Goal: Task Accomplishment & Management: Manage account settings

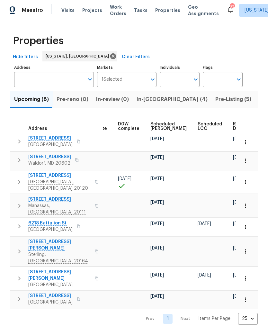
scroll to position [0, 168]
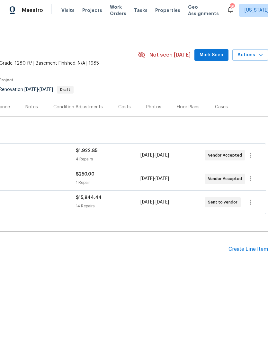
scroll to position [0, 95]
click at [250, 203] on icon "button" at bounding box center [250, 202] width 8 height 8
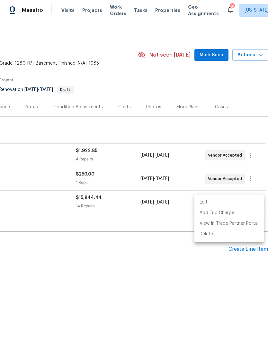
click at [239, 202] on li "Edit" at bounding box center [228, 202] width 69 height 11
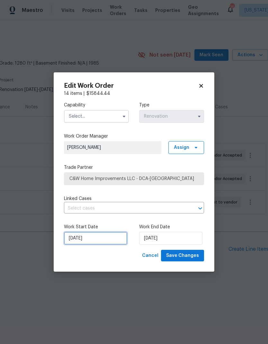
click at [102, 237] on input "8/26/2025" at bounding box center [95, 238] width 63 height 13
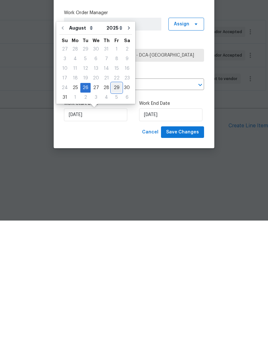
click at [112, 207] on div "29" at bounding box center [117, 211] width 10 height 9
type input "8/29/2025"
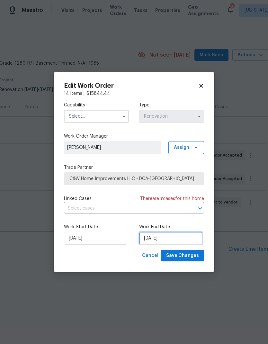
click at [162, 237] on input "9/1/2025" at bounding box center [170, 238] width 63 height 13
select select "8"
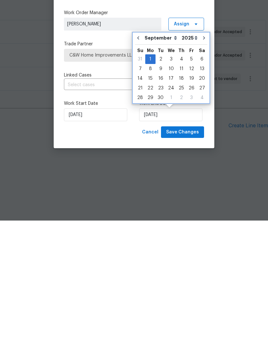
click at [138, 159] on icon "Go to previous month" at bounding box center [138, 161] width 5 height 5
type input "8/29/2025"
select select "7"
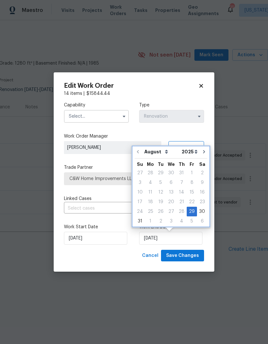
click at [202, 152] on icon "Go to next month" at bounding box center [203, 151] width 5 height 5
type input "9/29/2025"
select select "8"
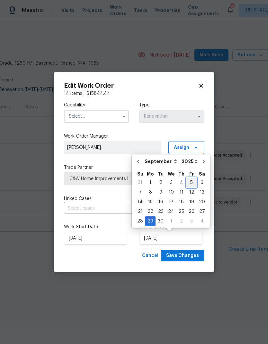
click at [189, 183] on div "5" at bounding box center [191, 182] width 10 height 9
type input "9/5/2025"
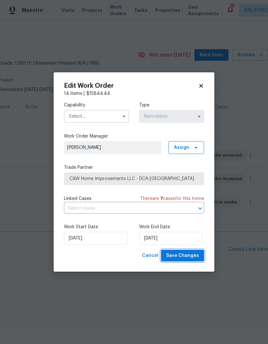
click at [189, 255] on span "Save Changes" at bounding box center [182, 256] width 33 height 8
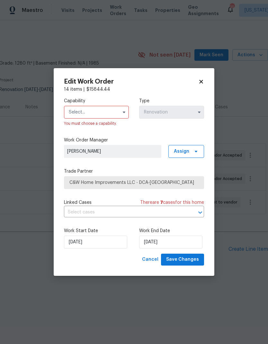
click at [121, 110] on icon "button" at bounding box center [123, 112] width 5 height 5
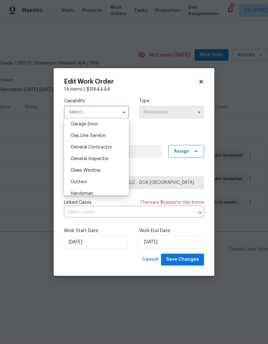
scroll to position [285, 0]
click at [110, 148] on span "General Contractor" at bounding box center [91, 147] width 41 height 4
type input "General Contractor"
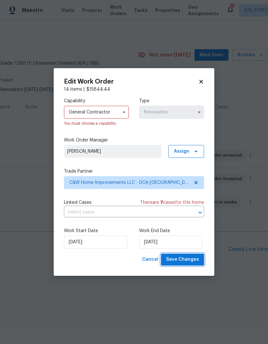
click at [186, 259] on span "Save Changes" at bounding box center [182, 259] width 33 height 8
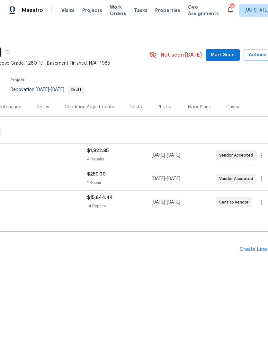
scroll to position [0, 84]
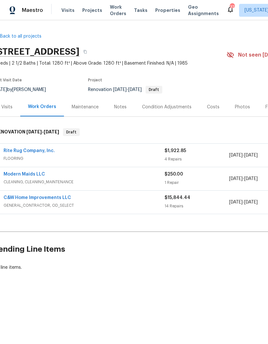
scroll to position [0, 7]
click at [35, 151] on link "Rite Rug Company, Inc." at bounding box center [28, 150] width 51 height 4
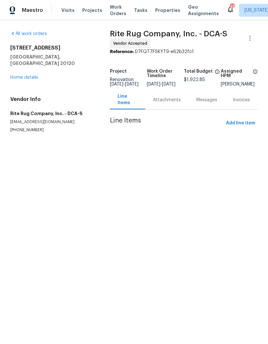
click at [162, 86] on span "9/8/2025" at bounding box center [168, 84] width 13 height 4
click at [161, 103] on div "Attachments" at bounding box center [167, 100] width 28 height 6
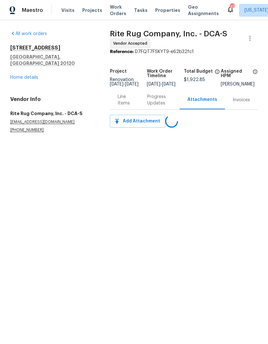
click at [154, 103] on div "Progress Updates" at bounding box center [159, 100] width 25 height 13
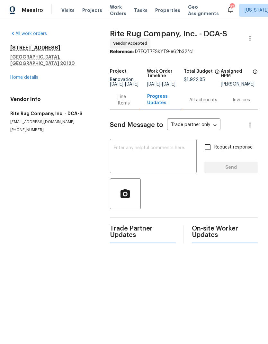
click at [162, 158] on textarea at bounding box center [153, 157] width 79 height 22
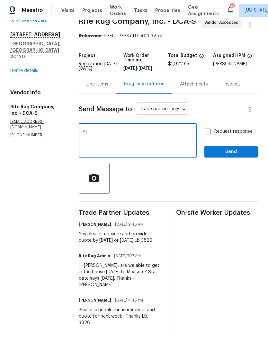
scroll to position [14, 0]
type textarea "Start date rescheduled for following week 9/4"
click at [209, 137] on input "Request response" at bounding box center [207, 131] width 13 height 13
checkbox input "true"
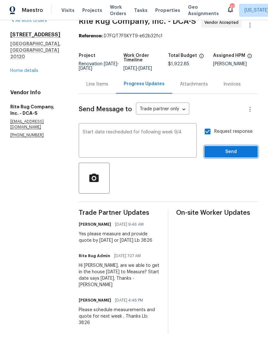
click at [230, 156] on span "Send" at bounding box center [231, 152] width 43 height 8
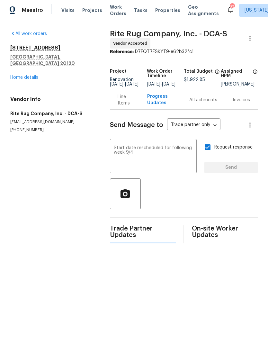
scroll to position [0, 0]
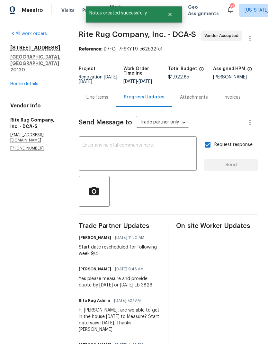
click at [31, 82] on link "Home details" at bounding box center [24, 84] width 28 height 4
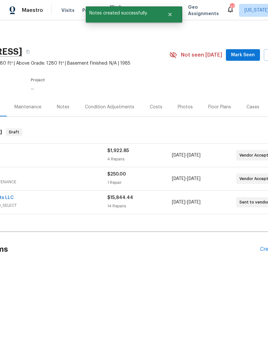
scroll to position [0, 5]
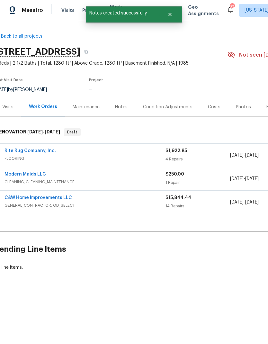
click at [36, 175] on link "Modern Maids LLC" at bounding box center [24, 174] width 41 height 4
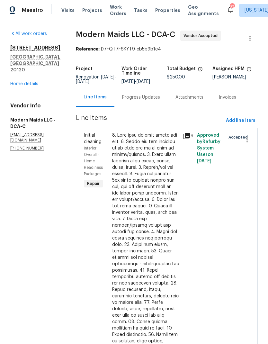
click at [150, 106] on div "Progress Updates" at bounding box center [140, 97] width 53 height 19
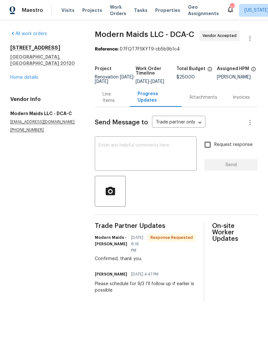
click at [158, 164] on textarea at bounding box center [146, 154] width 94 height 22
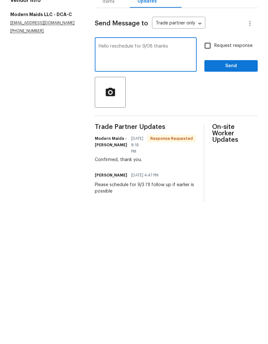
type textarea "Hello reschedule for 9/08 thanks"
click at [211, 138] on input "Request response" at bounding box center [207, 144] width 13 height 13
checkbox input "true"
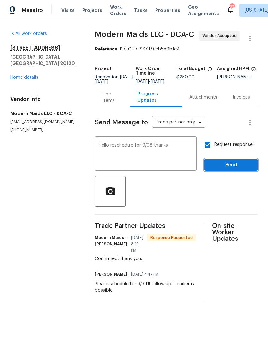
click at [232, 169] on span "Send" at bounding box center [231, 165] width 43 height 8
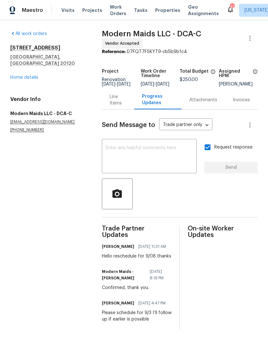
click at [23, 75] on link "Home details" at bounding box center [24, 77] width 28 height 4
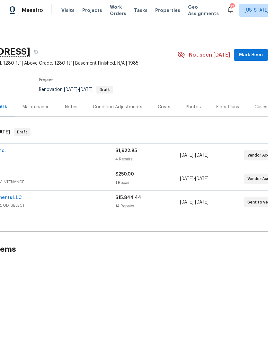
scroll to position [0, 58]
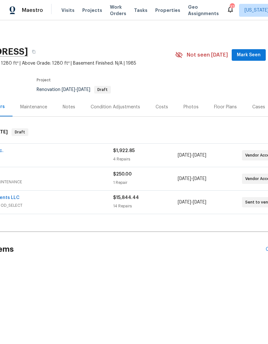
click at [156, 108] on div "Costs" at bounding box center [162, 107] width 13 height 6
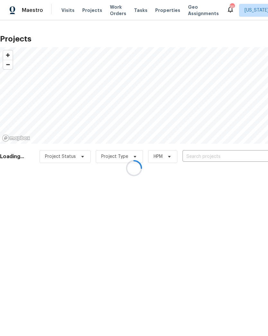
click at [200, 152] on div at bounding box center [134, 168] width 268 height 336
click at [199, 154] on div at bounding box center [134, 168] width 268 height 336
click at [204, 156] on div at bounding box center [134, 168] width 268 height 336
click at [219, 157] on div at bounding box center [134, 168] width 268 height 336
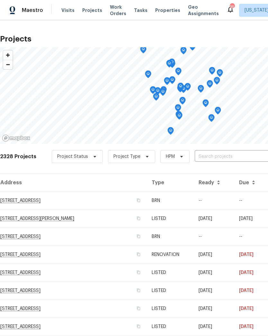
click at [225, 152] on input "text" at bounding box center [232, 157] width 74 height 10
type input "10806"
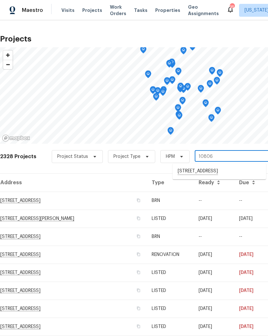
click at [211, 172] on li "[STREET_ADDRESS]" at bounding box center [220, 171] width 94 height 11
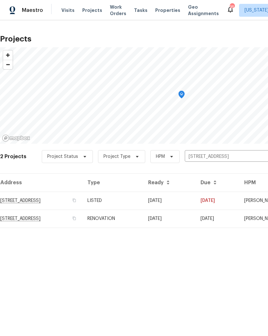
click at [82, 199] on td "[STREET_ADDRESS]" at bounding box center [41, 201] width 82 height 18
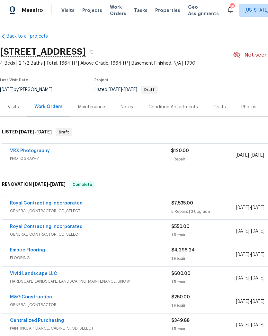
click at [216, 109] on div "Costs" at bounding box center [219, 107] width 13 height 6
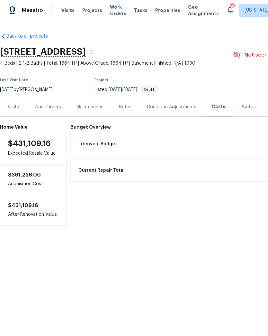
click at [123, 108] on div "Notes" at bounding box center [125, 107] width 13 height 6
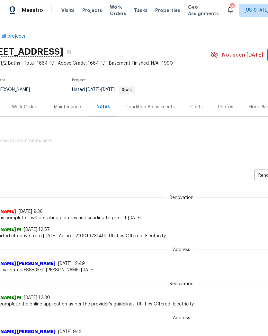
scroll to position [0, 22]
click at [194, 107] on div "Costs" at bounding box center [196, 107] width 13 height 6
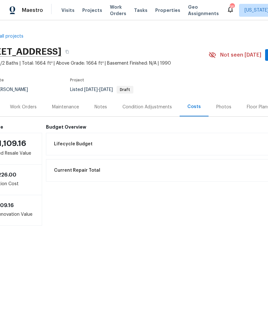
scroll to position [0, 27]
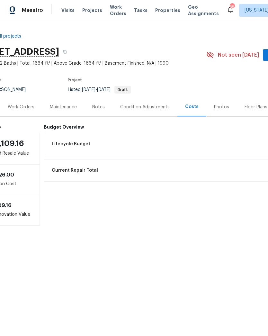
click at [153, 108] on div "Condition Adjustments" at bounding box center [144, 107] width 49 height 6
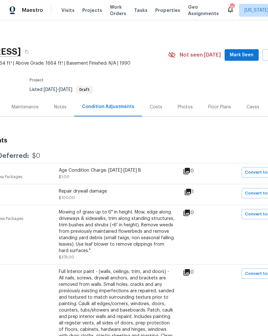
scroll to position [0, 67]
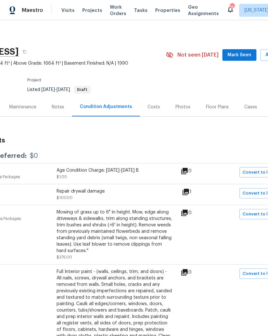
click at [150, 108] on div "Costs" at bounding box center [153, 107] width 13 height 6
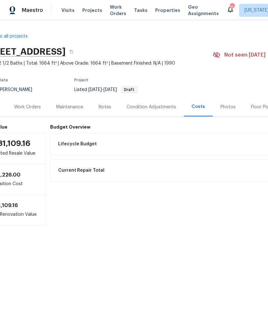
scroll to position [0, 15]
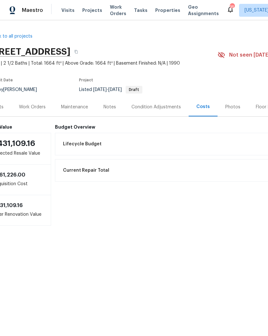
click at [114, 112] on div "Notes" at bounding box center [110, 106] width 28 height 19
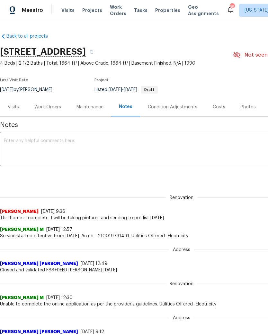
click at [54, 106] on div "Work Orders" at bounding box center [47, 107] width 27 height 6
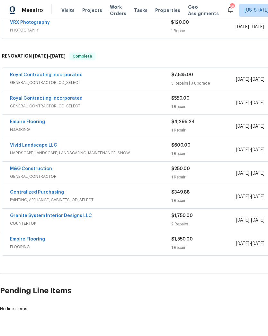
scroll to position [128, 0]
click at [131, 245] on span "FLOORING" at bounding box center [90, 247] width 161 height 6
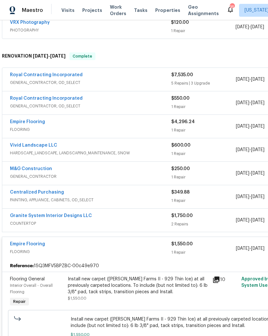
click at [128, 125] on div "Empire Flooring" at bounding box center [90, 123] width 161 height 8
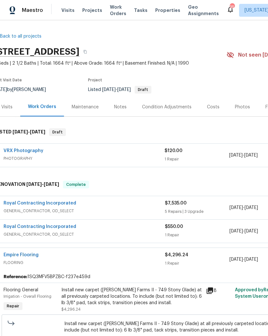
scroll to position [0, 8]
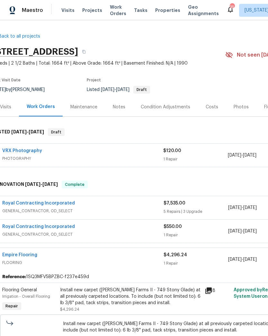
click at [175, 106] on div "Condition Adjustments" at bounding box center [165, 107] width 49 height 6
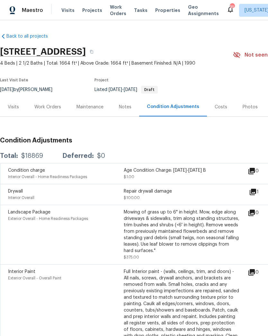
click at [18, 110] on div "Visits" at bounding box center [13, 107] width 11 height 6
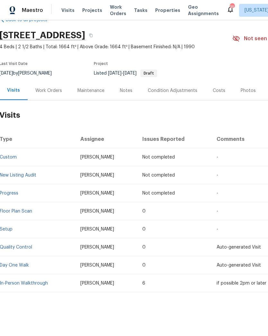
scroll to position [16, 1]
click at [53, 92] on div "Work Orders" at bounding box center [48, 90] width 27 height 6
